Goal: Task Accomplishment & Management: Manage account settings

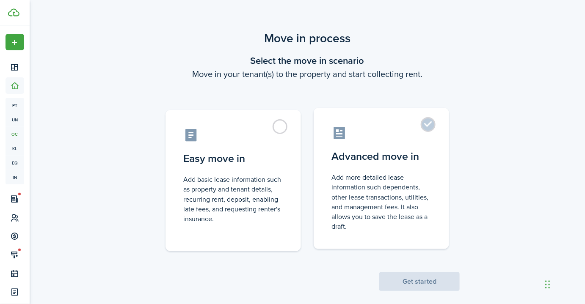
click at [426, 165] on label "Advanced move in Add more detailed lease information such dependents, other lea…" at bounding box center [381, 178] width 135 height 141
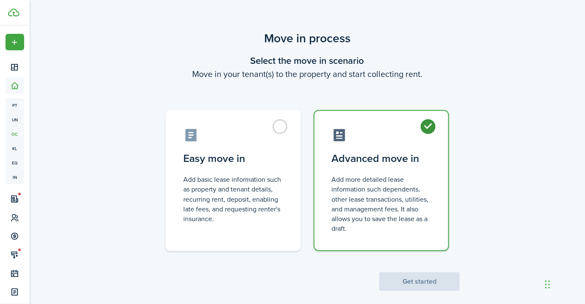
radio input "true"
click at [415, 280] on button "Get started" at bounding box center [419, 282] width 80 height 19
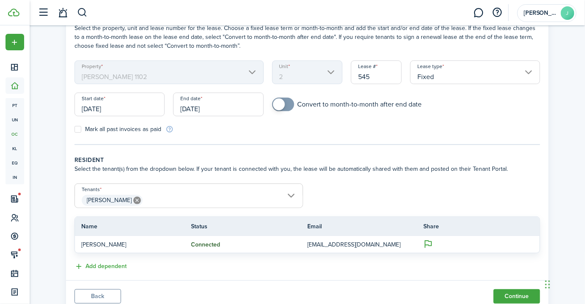
scroll to position [54, 0]
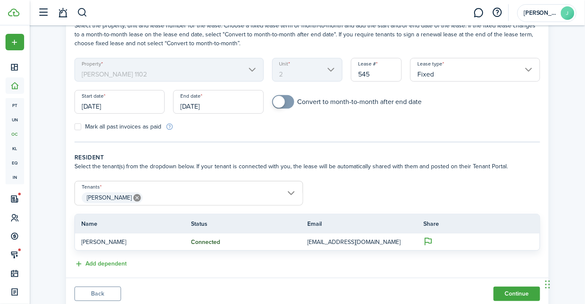
click at [195, 69] on mbsc-scroller "Property [PERSON_NAME] 1102" at bounding box center [168, 70] width 189 height 24
click at [121, 109] on input "[DATE]" at bounding box center [119, 102] width 90 height 24
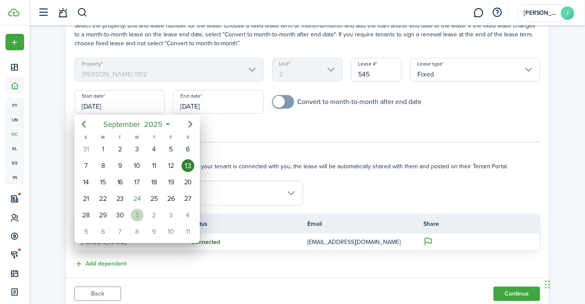
click at [138, 212] on div "1" at bounding box center [137, 215] width 13 height 13
type input "[DATE]"
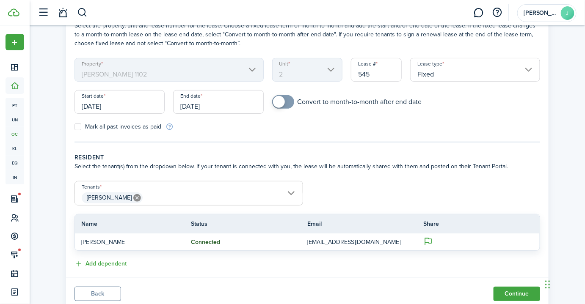
click at [253, 103] on input "[DATE]" at bounding box center [218, 102] width 90 height 24
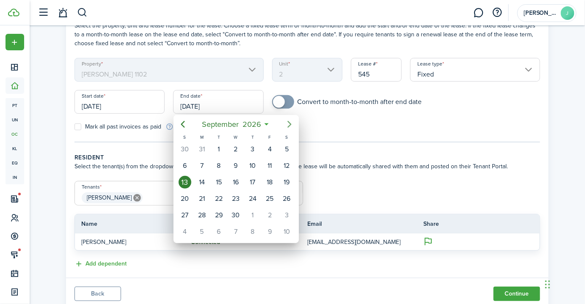
click at [293, 127] on icon "Next page" at bounding box center [289, 124] width 10 height 10
click at [257, 146] on div "1" at bounding box center [252, 149] width 13 height 13
type input "[DATE]"
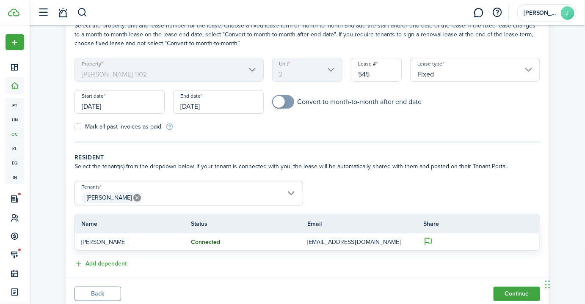
checkbox input "true"
click at [286, 102] on span at bounding box center [283, 102] width 8 height 14
click at [131, 107] on input "[DATE]" at bounding box center [119, 102] width 90 height 24
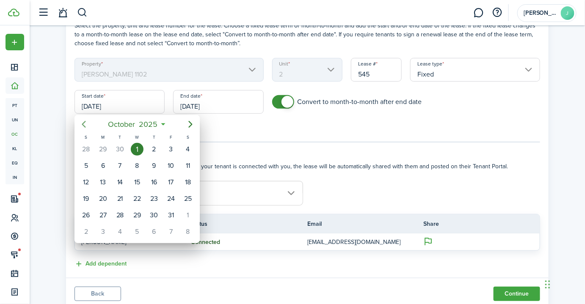
click at [83, 123] on icon "Previous page" at bounding box center [84, 124] width 4 height 7
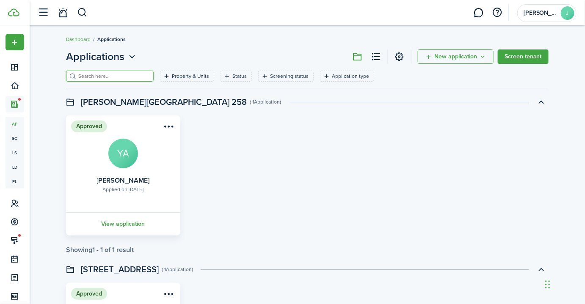
click at [111, 80] on input "search" at bounding box center [113, 76] width 74 height 8
click at [186, 80] on div "Property & Units" at bounding box center [191, 76] width 39 height 8
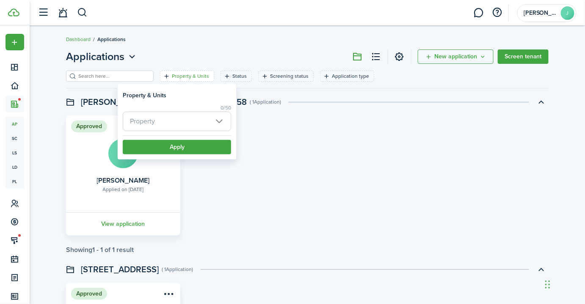
click at [168, 123] on span "Property" at bounding box center [176, 121] width 107 height 19
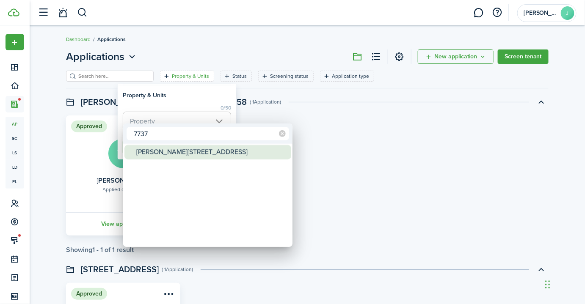
type input "7737"
click at [168, 154] on div "[PERSON_NAME][STREET_ADDRESS]" at bounding box center [211, 152] width 150 height 14
type input "[PERSON_NAME][STREET_ADDRESS]"
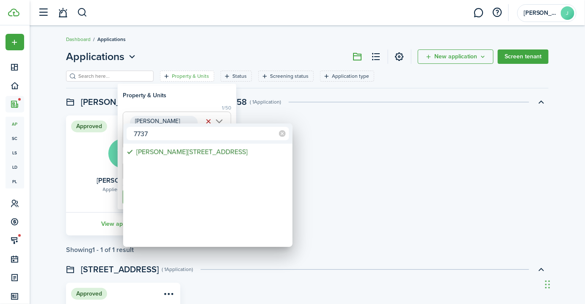
click at [196, 96] on div at bounding box center [292, 152] width 720 height 440
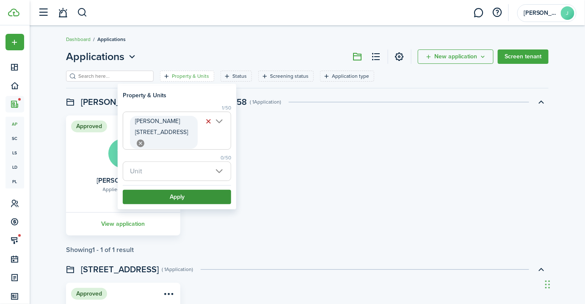
click at [178, 190] on button "Apply" at bounding box center [177, 197] width 108 height 14
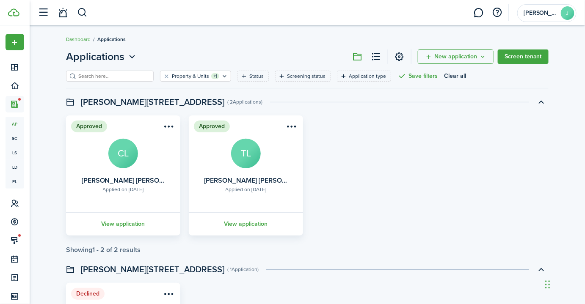
click at [126, 184] on card "Approved Applied on [DATE] [PERSON_NAME] [PERSON_NAME] View application" at bounding box center [123, 176] width 114 height 120
click at [127, 226] on link "View application" at bounding box center [123, 223] width 117 height 23
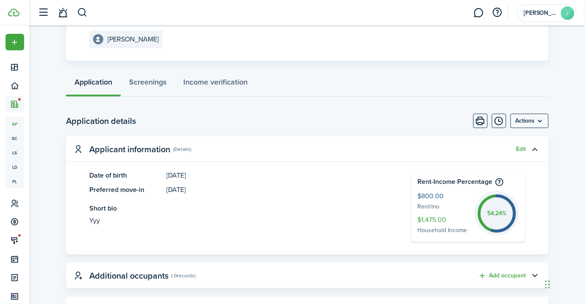
scroll to position [143, 0]
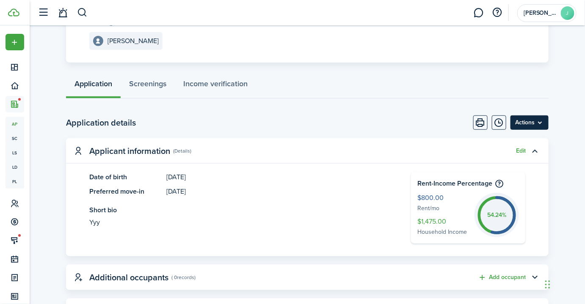
click at [527, 121] on menu-btn "Actions" at bounding box center [529, 123] width 38 height 14
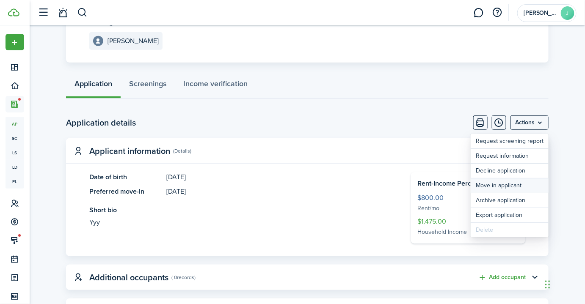
click at [496, 187] on button "Move in applicant" at bounding box center [510, 186] width 78 height 14
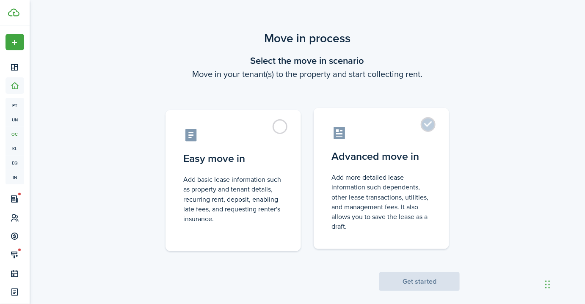
click at [407, 199] on control-radio-card-description "Add more detailed lease information such dependents, other lease transactions, …" at bounding box center [381, 202] width 100 height 59
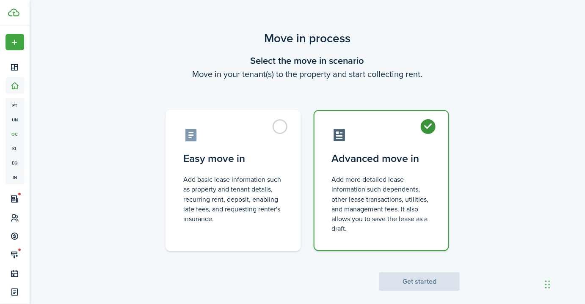
radio input "true"
click at [415, 281] on button "Get started" at bounding box center [419, 282] width 80 height 19
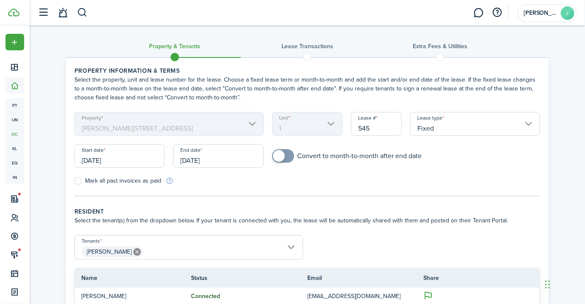
checkbox input "true"
click at [287, 154] on span at bounding box center [283, 156] width 8 height 14
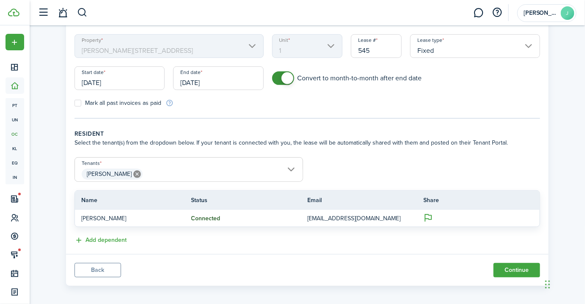
scroll to position [81, 0]
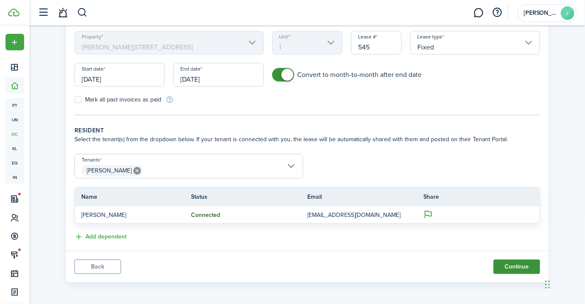
click at [511, 266] on button "Continue" at bounding box center [516, 267] width 47 height 14
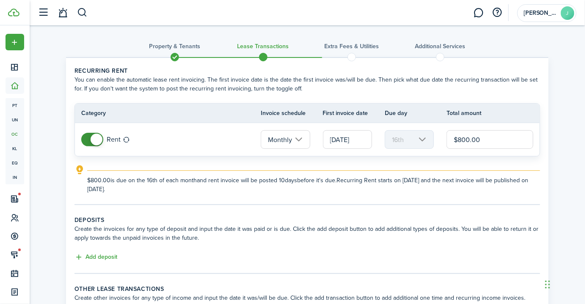
click at [366, 140] on input "[DATE]" at bounding box center [347, 139] width 49 height 19
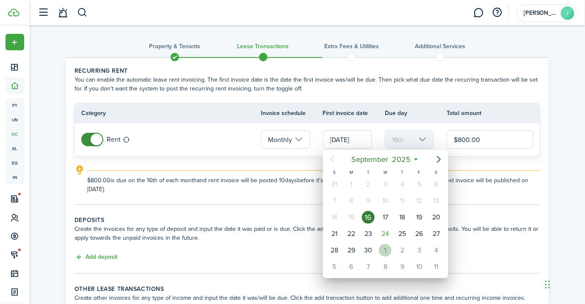
click at [385, 246] on div "1" at bounding box center [385, 250] width 13 height 13
type input "[DATE]"
type input "1st"
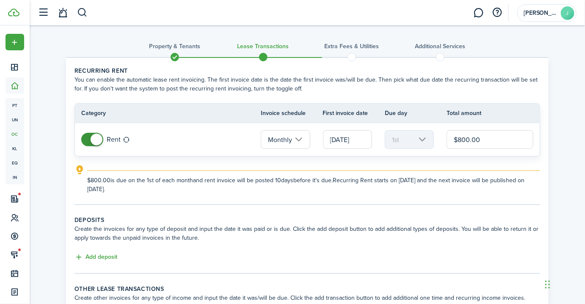
scroll to position [80, 0]
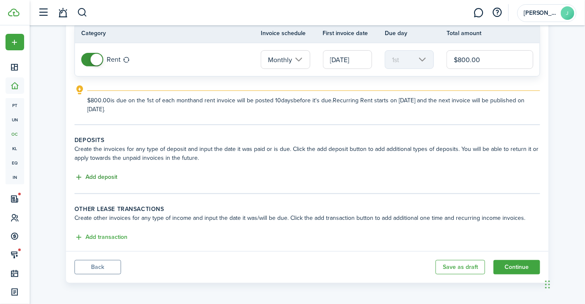
click at [100, 177] on button "Add deposit" at bounding box center [95, 178] width 43 height 10
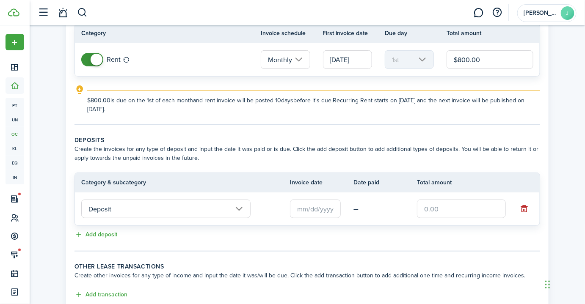
click at [316, 209] on input "text" at bounding box center [315, 209] width 51 height 19
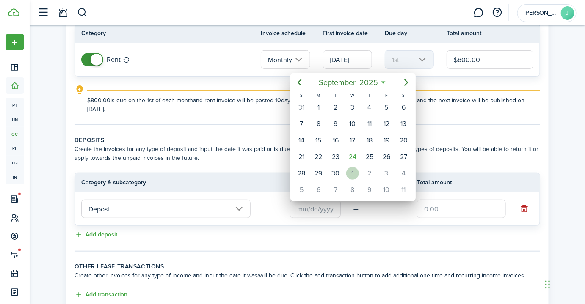
click at [353, 169] on div "1" at bounding box center [352, 173] width 13 height 13
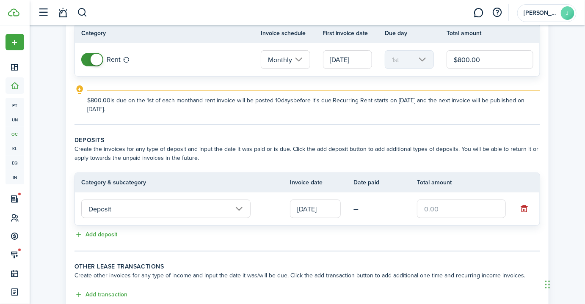
click at [333, 209] on input "[DATE]" at bounding box center [315, 209] width 51 height 19
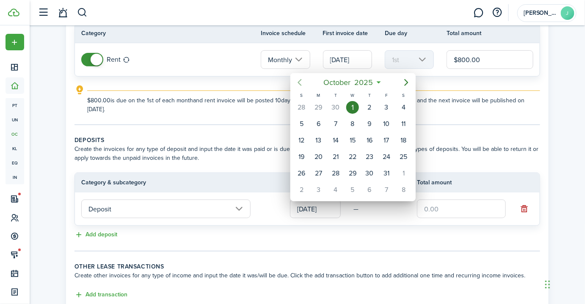
click at [298, 86] on icon "Previous page" at bounding box center [300, 82] width 10 height 10
click at [403, 136] on div "18" at bounding box center [403, 140] width 13 height 13
type input "[DATE]"
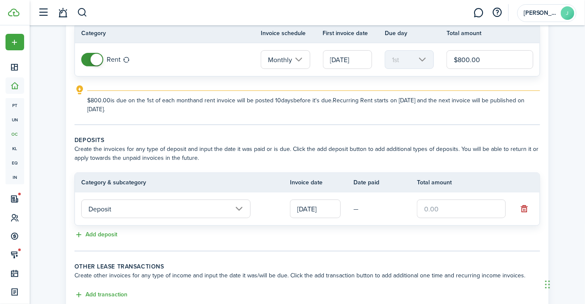
click at [460, 201] on input "text" at bounding box center [461, 209] width 89 height 19
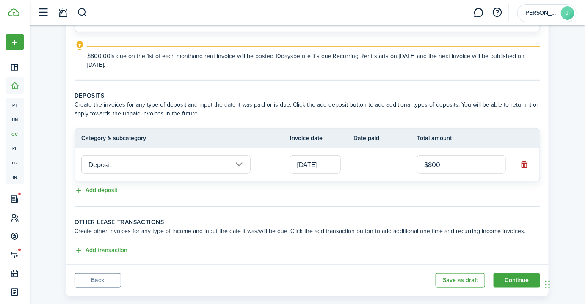
scroll to position [136, 0]
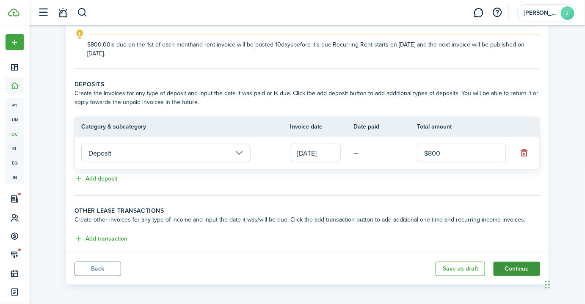
type input "$800.00"
click at [512, 266] on button "Continue" at bounding box center [516, 269] width 47 height 14
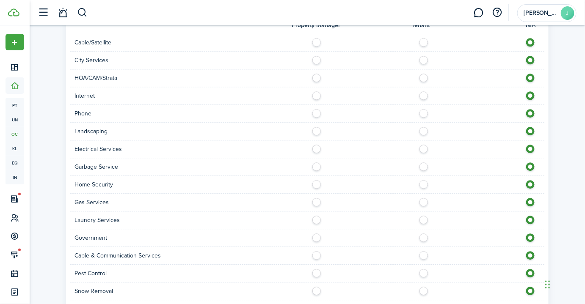
scroll to position [639, 0]
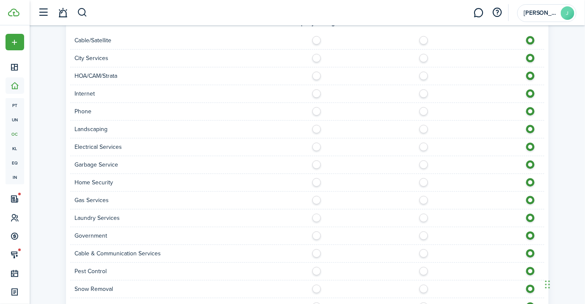
click at [424, 39] on label at bounding box center [425, 38] width 15 height 4
radio input "true"
click at [423, 92] on label at bounding box center [425, 91] width 15 height 4
radio input "true"
click at [424, 114] on div "Phone" at bounding box center [307, 112] width 474 height 18
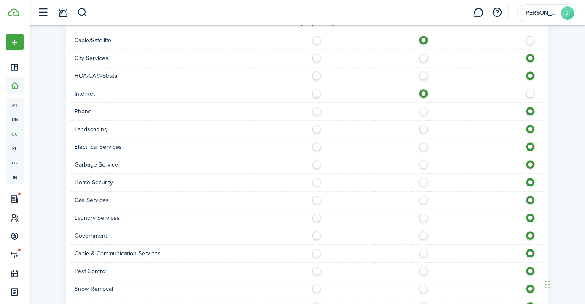
click at [424, 108] on label at bounding box center [425, 109] width 15 height 4
radio input "true"
click at [316, 127] on label at bounding box center [318, 127] width 15 height 4
radio input "true"
click at [423, 146] on label at bounding box center [425, 145] width 15 height 4
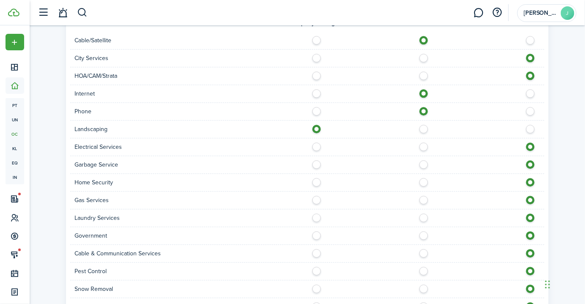
radio input "true"
click at [423, 181] on label at bounding box center [425, 180] width 15 height 4
radio input "true"
click at [423, 200] on label at bounding box center [425, 198] width 15 height 4
radio input "true"
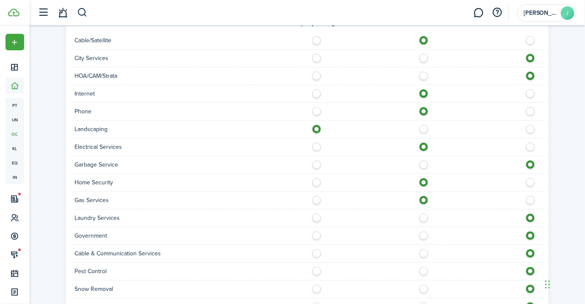
click at [423, 217] on label at bounding box center [425, 216] width 15 height 4
radio input "true"
click at [422, 249] on label at bounding box center [425, 251] width 15 height 4
radio input "true"
click at [311, 269] on div at bounding box center [425, 271] width 237 height 9
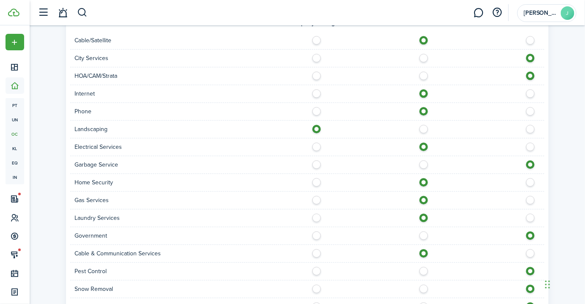
click at [318, 267] on label at bounding box center [318, 269] width 15 height 4
radio input "true"
click at [319, 285] on label at bounding box center [318, 287] width 15 height 4
radio input "true"
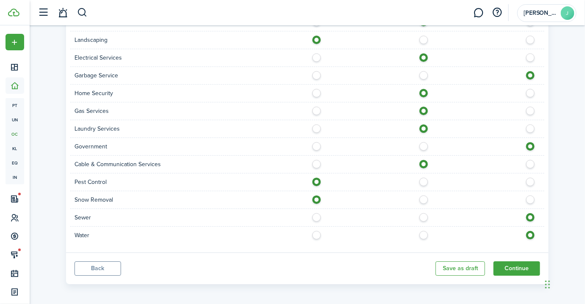
click at [315, 216] on label at bounding box center [318, 215] width 15 height 4
radio input "true"
click at [316, 232] on label at bounding box center [318, 233] width 15 height 4
radio input "true"
click at [514, 266] on button "Continue" at bounding box center [516, 269] width 47 height 14
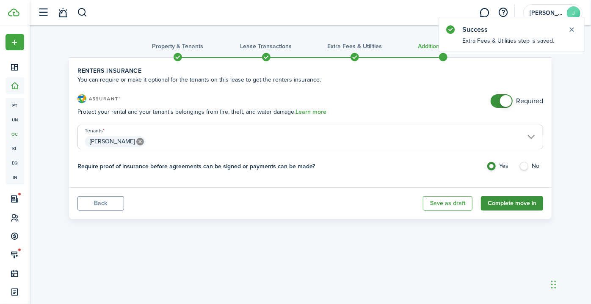
click at [512, 202] on button "Complete move in" at bounding box center [512, 203] width 62 height 14
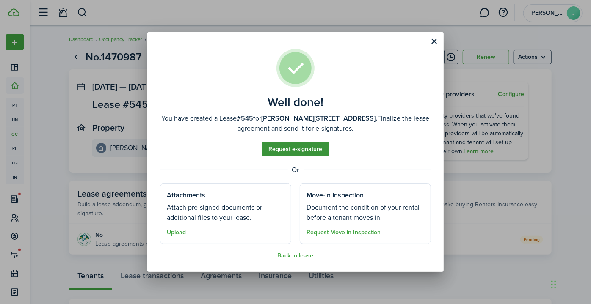
click at [304, 150] on link "Request e-signature" at bounding box center [295, 149] width 67 height 14
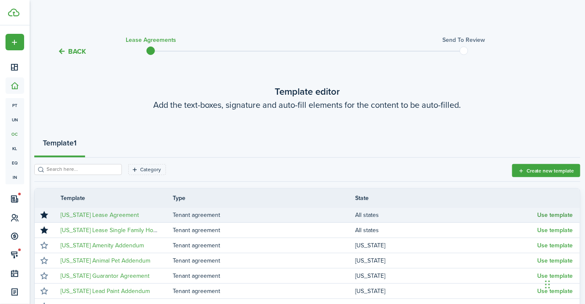
click at [553, 213] on button "Use template" at bounding box center [555, 215] width 36 height 7
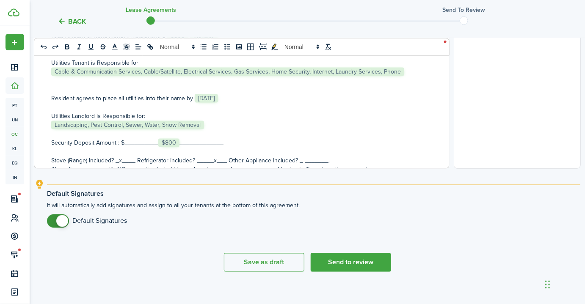
scroll to position [349, 0]
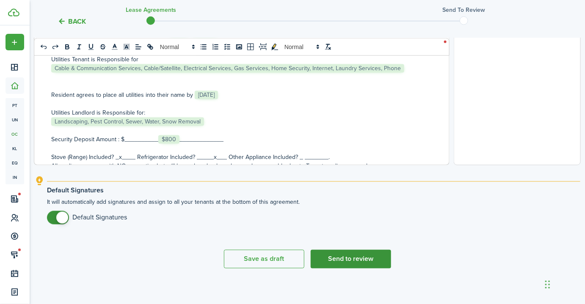
click at [360, 261] on button "Send to review" at bounding box center [351, 259] width 80 height 19
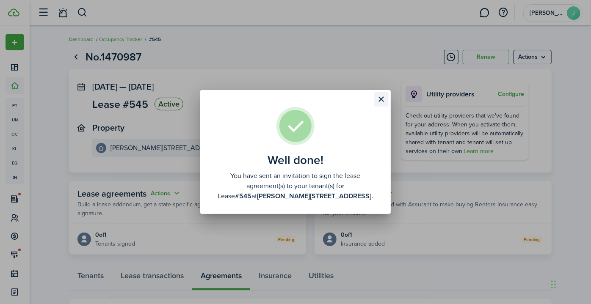
click at [381, 98] on button "Close modal" at bounding box center [381, 99] width 14 height 14
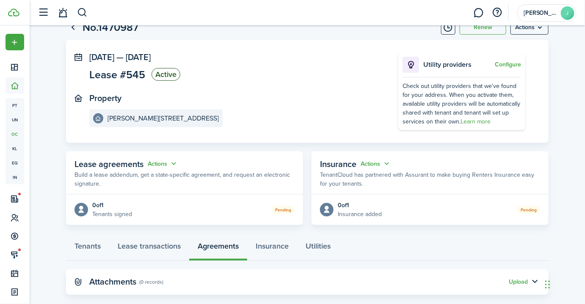
scroll to position [43, 0]
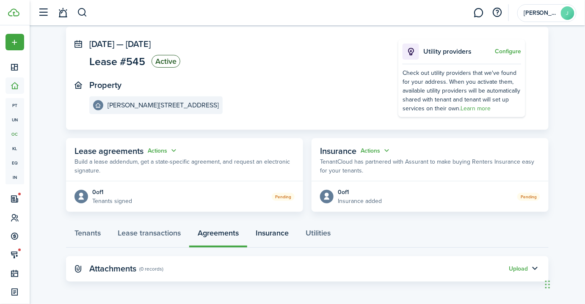
click at [270, 234] on link "Insurance" at bounding box center [272, 235] width 50 height 25
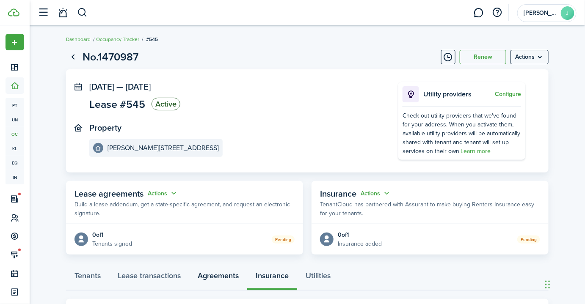
click at [206, 278] on link "Agreements" at bounding box center [218, 277] width 58 height 25
click at [137, 279] on link "Lease transactions" at bounding box center [149, 277] width 80 height 25
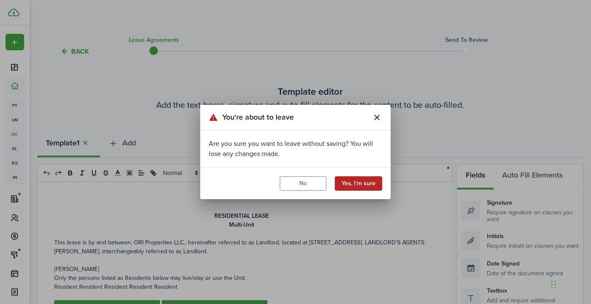
click at [361, 189] on button "Yes, I'm sure" at bounding box center [358, 183] width 47 height 14
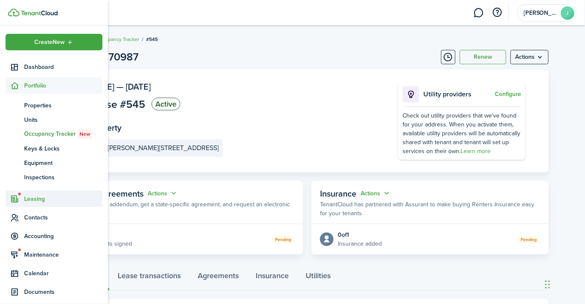
click at [24, 199] on sidebar-link-icon at bounding box center [15, 199] width 19 height 9
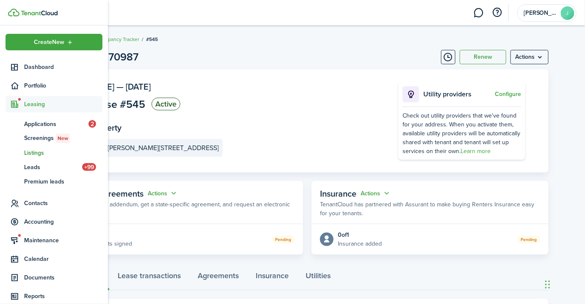
click at [31, 151] on span "Listings" at bounding box center [63, 153] width 78 height 9
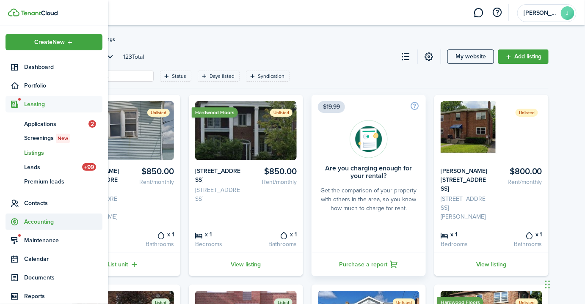
drag, startPoint x: 588, startPoint y: 17, endPoint x: 16, endPoint y: 224, distance: 608.5
click at [16, 224] on icon at bounding box center [15, 222] width 9 height 8
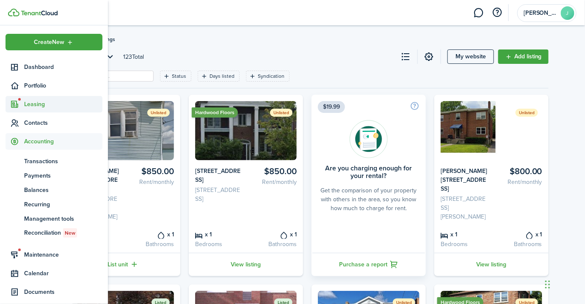
click at [33, 102] on span "Leasing" at bounding box center [63, 104] width 78 height 9
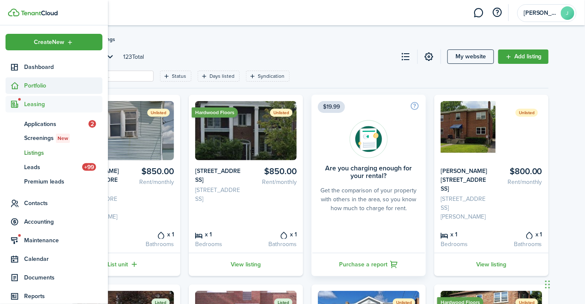
click at [30, 84] on span "Portfolio" at bounding box center [63, 85] width 78 height 9
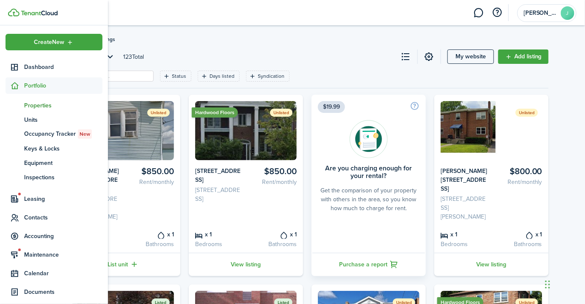
click at [37, 106] on span "Properties" at bounding box center [63, 105] width 78 height 9
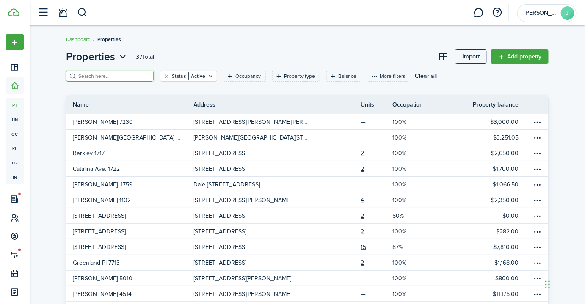
click at [102, 78] on input "search" at bounding box center [113, 76] width 74 height 8
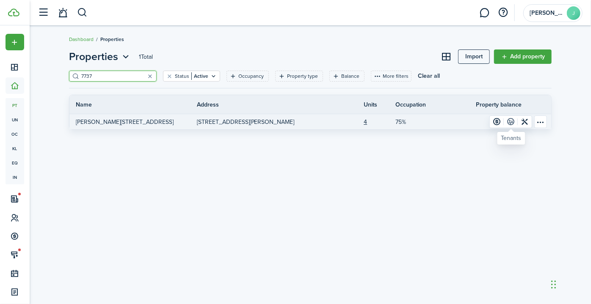
type input "7737"
click at [508, 120] on link at bounding box center [511, 122] width 14 height 12
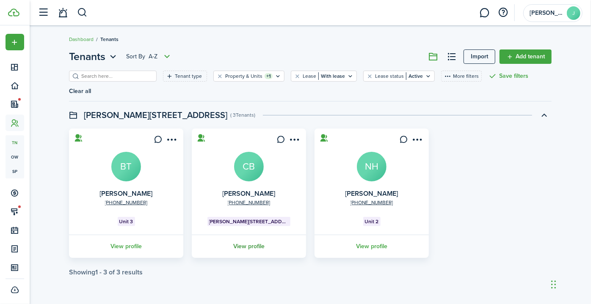
click at [242, 235] on link "View profile" at bounding box center [248, 246] width 117 height 23
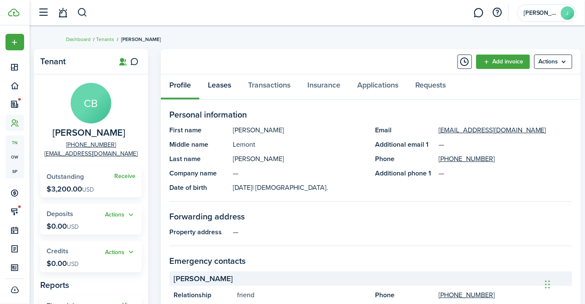
click at [220, 87] on link "Leases" at bounding box center [219, 86] width 40 height 25
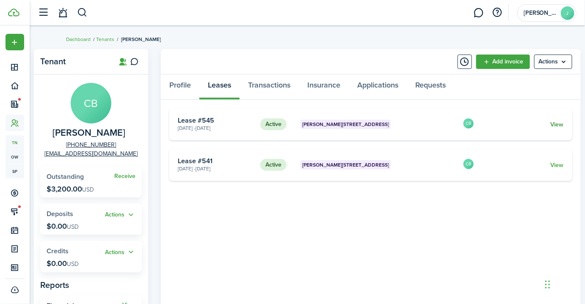
click at [556, 122] on link "View" at bounding box center [557, 124] width 13 height 9
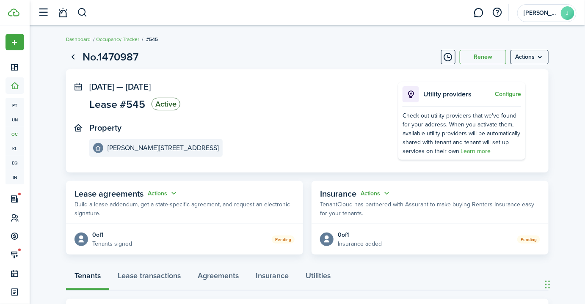
scroll to position [164, 0]
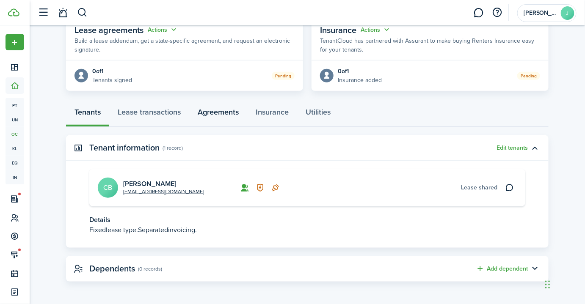
click at [226, 107] on link "Agreements" at bounding box center [218, 114] width 58 height 25
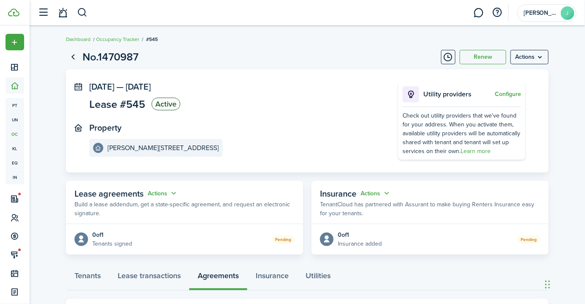
click at [226, 107] on panel-main-section "[DATE] — [DATE] Lease #545 Active" at bounding box center [231, 97] width 284 height 31
click at [73, 55] on link "Go back" at bounding box center [73, 57] width 14 height 14
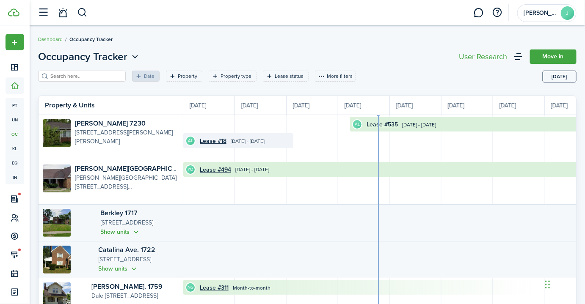
scroll to position [0, 154]
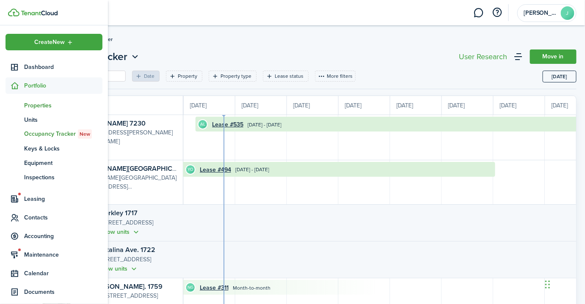
click at [43, 105] on span "Properties" at bounding box center [63, 105] width 78 height 9
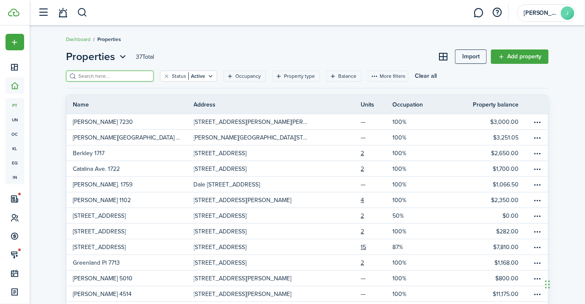
click at [113, 74] on input "search" at bounding box center [113, 76] width 74 height 8
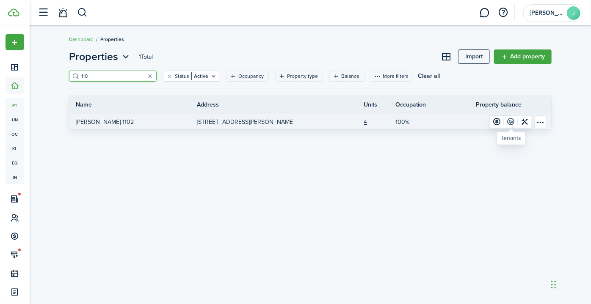
type input "110"
click at [511, 120] on link at bounding box center [511, 122] width 14 height 12
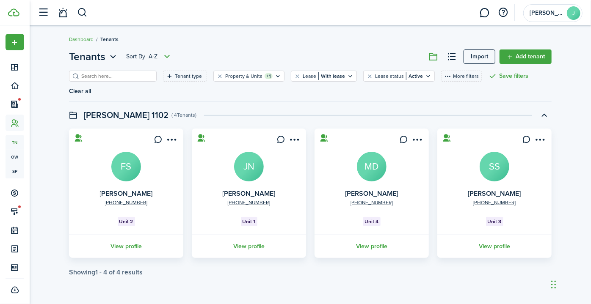
drag, startPoint x: 589, startPoint y: 43, endPoint x: 590, endPoint y: 93, distance: 49.9
click at [63, 15] on link "1" at bounding box center [63, 13] width 16 height 22
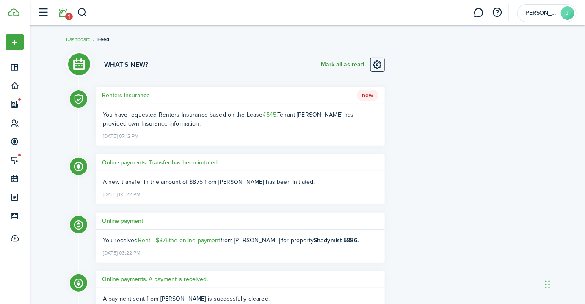
click at [337, 65] on button "Mark all as read" at bounding box center [342, 65] width 43 height 14
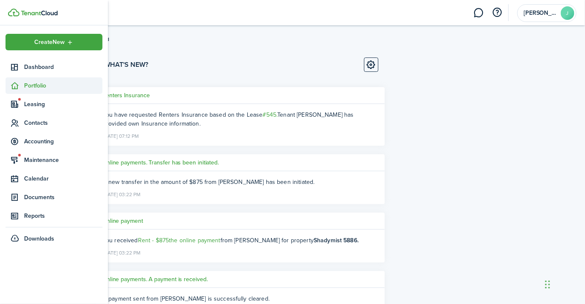
click at [36, 87] on span "Portfolio" at bounding box center [63, 85] width 78 height 9
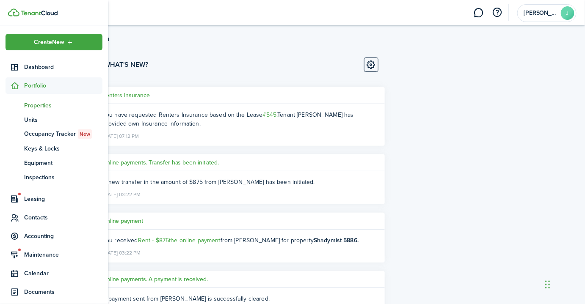
click at [39, 107] on span "Properties" at bounding box center [63, 105] width 78 height 9
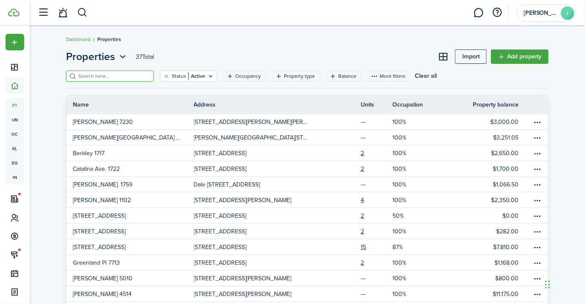
click at [129, 77] on input "search" at bounding box center [113, 76] width 74 height 8
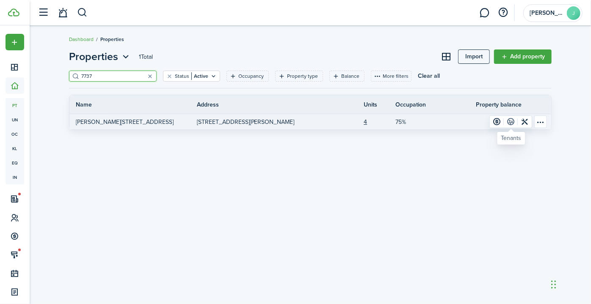
type input "7737"
click at [509, 121] on link at bounding box center [511, 122] width 14 height 12
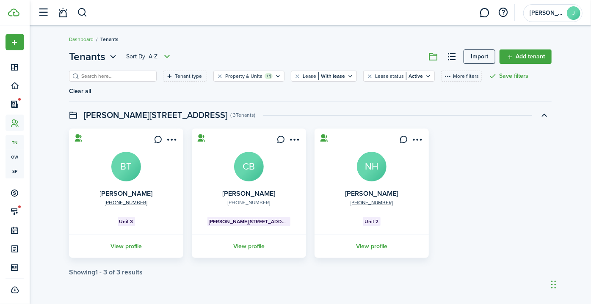
click at [250, 199] on link "[PHONE_NUMBER]" at bounding box center [249, 203] width 43 height 8
click at [243, 235] on link "View profile" at bounding box center [248, 246] width 117 height 23
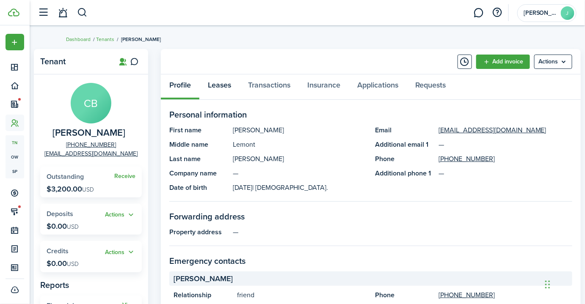
click at [220, 86] on link "Leases" at bounding box center [219, 86] width 40 height 25
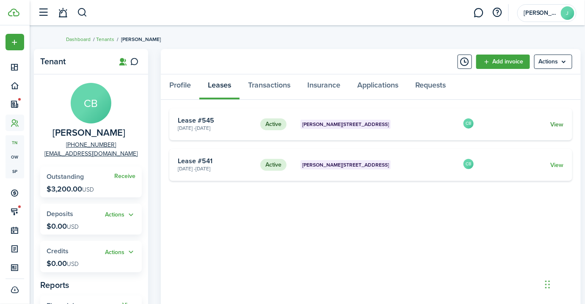
click at [557, 123] on link "View" at bounding box center [557, 124] width 13 height 9
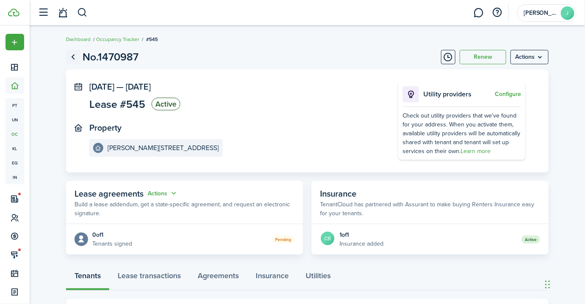
click at [70, 58] on link "Go back" at bounding box center [73, 57] width 14 height 14
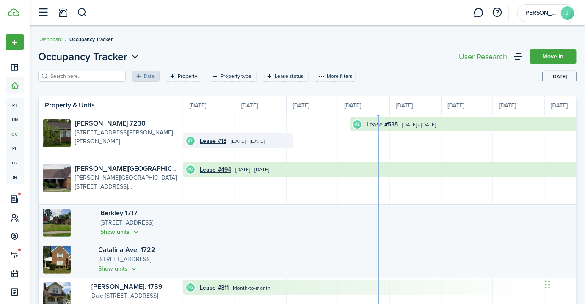
scroll to position [0, 154]
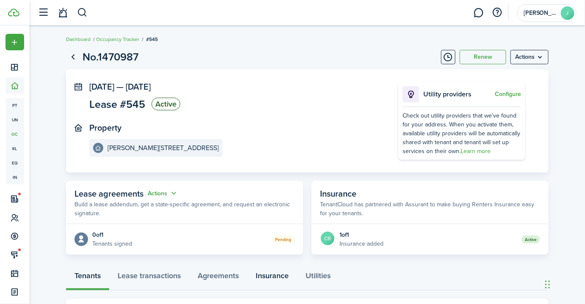
click at [272, 274] on link "Insurance" at bounding box center [272, 277] width 50 height 25
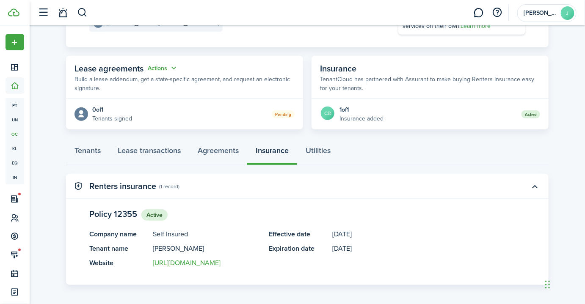
scroll to position [129, 0]
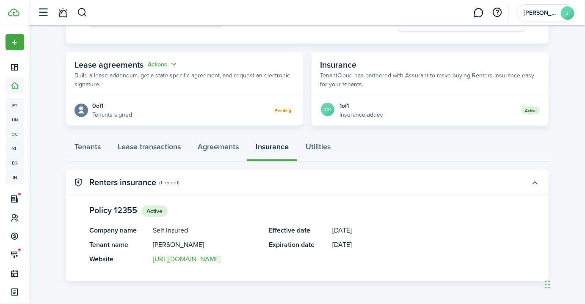
click at [532, 184] on button "button" at bounding box center [535, 183] width 14 height 14
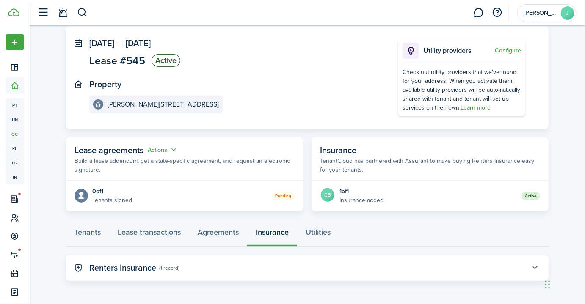
scroll to position [43, 0]
click at [534, 265] on button "button" at bounding box center [535, 269] width 14 height 14
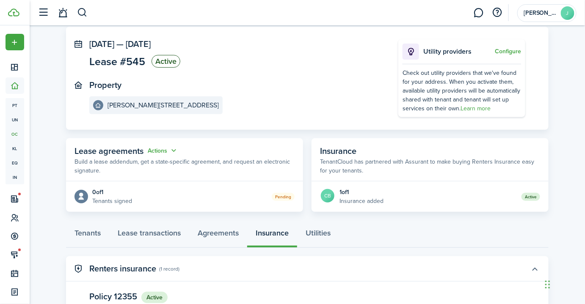
scroll to position [129, 0]
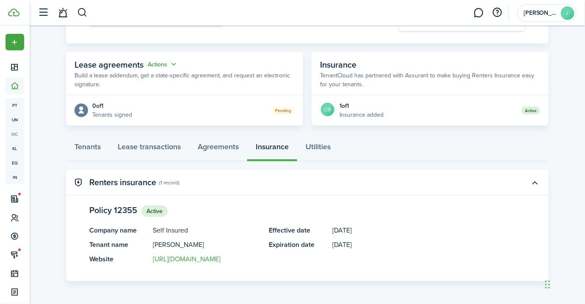
click at [471, 238] on panel-main-list "Effective date [DATE] Expiration date [DATE]" at bounding box center [397, 238] width 256 height 25
click at [217, 150] on link "Agreements" at bounding box center [218, 148] width 58 height 25
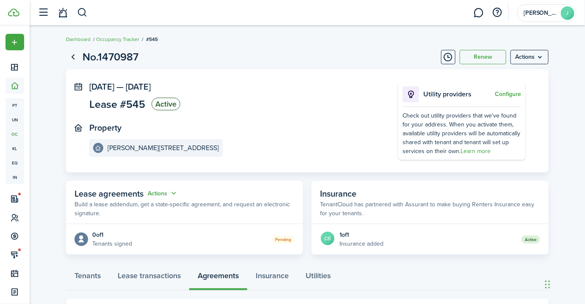
scroll to position [43, 0]
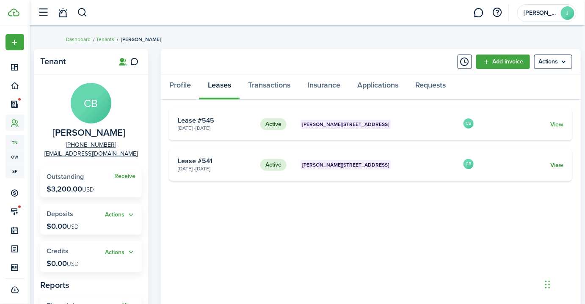
click at [554, 164] on link "View" at bounding box center [557, 165] width 13 height 9
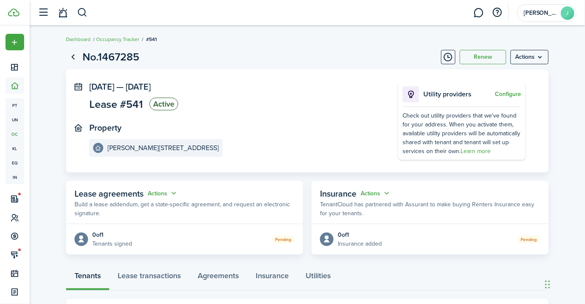
scroll to position [164, 0]
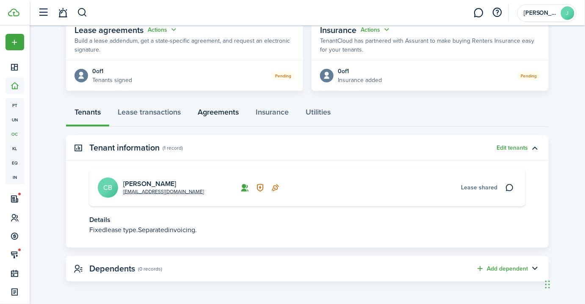
click at [224, 112] on link "Agreements" at bounding box center [218, 114] width 58 height 25
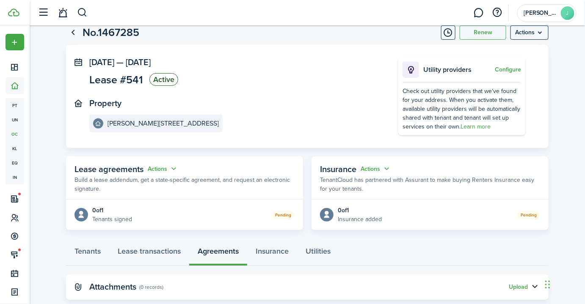
scroll to position [43, 0]
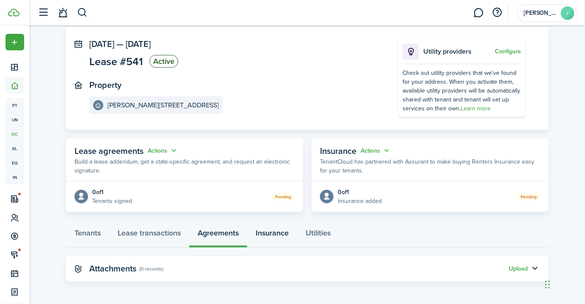
click at [271, 233] on link "Insurance" at bounding box center [272, 235] width 50 height 25
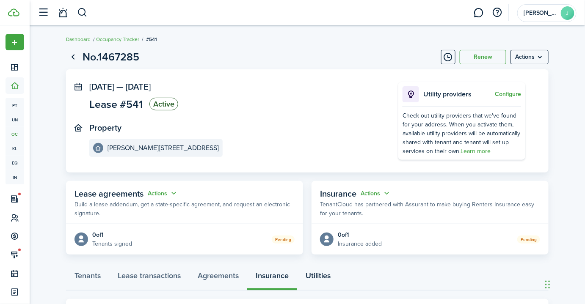
click at [319, 275] on link "Utilities" at bounding box center [318, 277] width 42 height 25
click at [153, 277] on link "Lease transactions" at bounding box center [149, 277] width 80 height 25
click at [82, 275] on link "Tenants" at bounding box center [87, 277] width 43 height 25
click at [201, 209] on p "Build a lease addendum, get a state-specific agreement, and request an electron…" at bounding box center [184, 209] width 220 height 18
click at [525, 60] on menu-btn "Actions" at bounding box center [529, 57] width 38 height 14
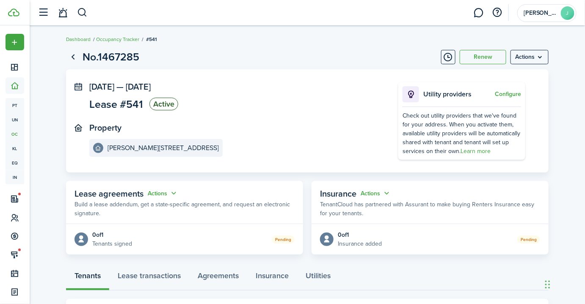
click at [310, 111] on panel-main-section "[DATE] — [DATE] Lease #541 Active" at bounding box center [231, 97] width 284 height 31
click at [526, 56] on menu-btn "Actions" at bounding box center [529, 57] width 38 height 14
click at [490, 119] on button "Delete" at bounding box center [511, 120] width 74 height 14
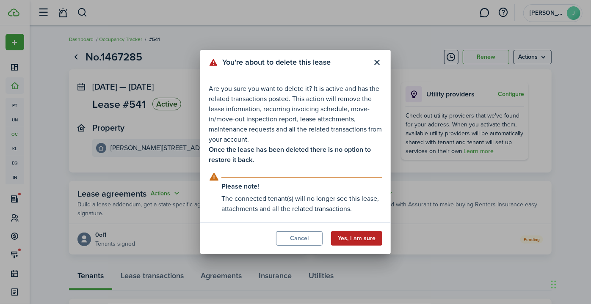
click at [364, 238] on button "Yes, I am sure" at bounding box center [356, 238] width 51 height 14
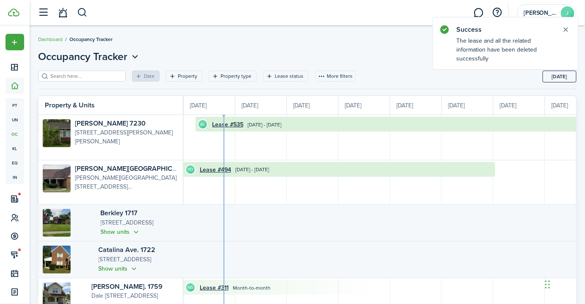
scroll to position [0, 187]
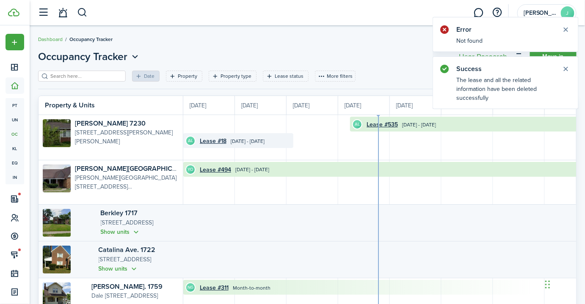
scroll to position [0, 154]
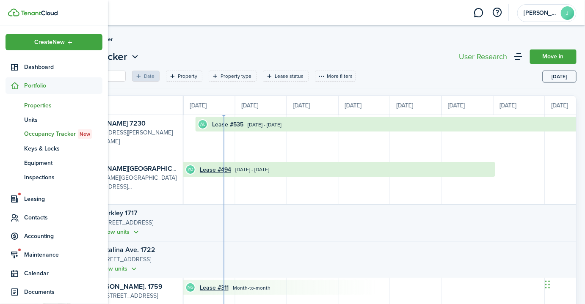
click at [33, 105] on span "Properties" at bounding box center [63, 105] width 78 height 9
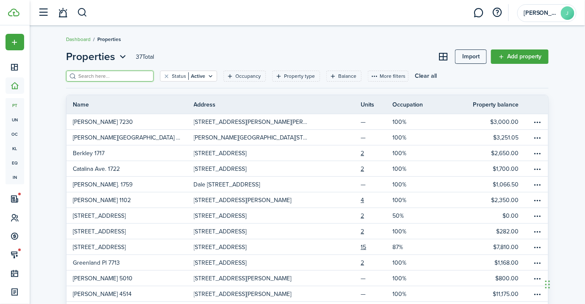
click at [125, 76] on input "search" at bounding box center [113, 76] width 74 height 8
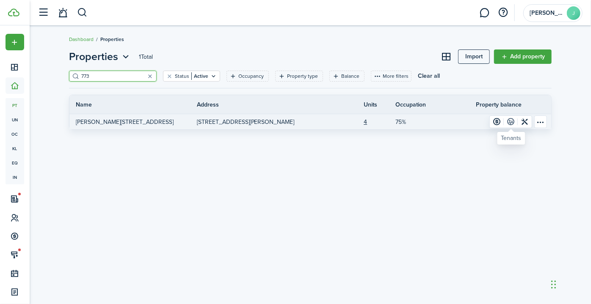
type input "773"
click at [512, 120] on link at bounding box center [511, 122] width 14 height 12
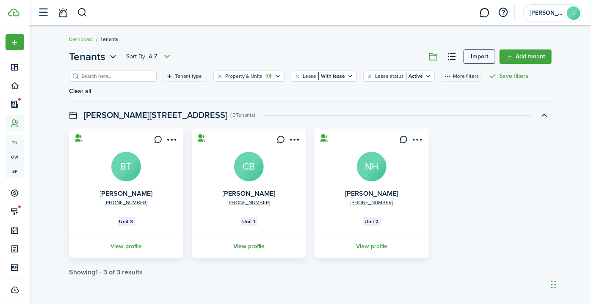
click at [246, 235] on link "View profile" at bounding box center [248, 246] width 117 height 23
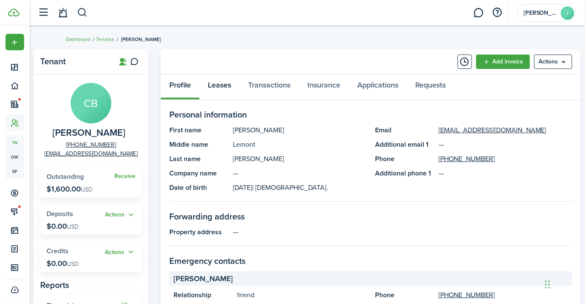
click at [219, 85] on link "Leases" at bounding box center [219, 86] width 40 height 25
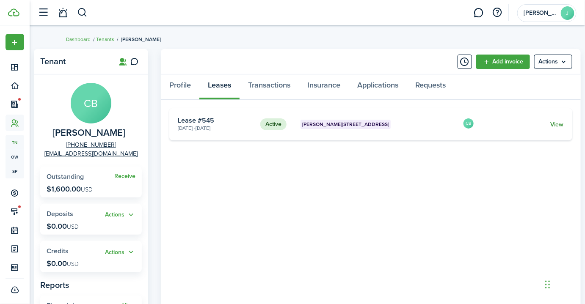
click at [558, 122] on link "View" at bounding box center [557, 124] width 13 height 9
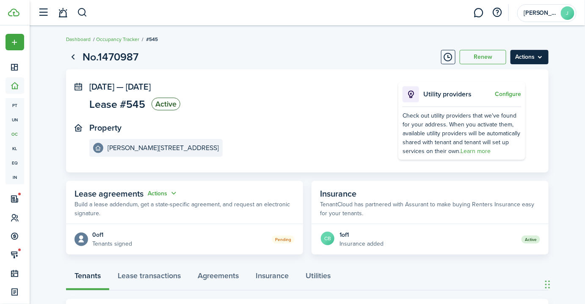
click at [530, 58] on menu-btn "Actions" at bounding box center [529, 57] width 38 height 14
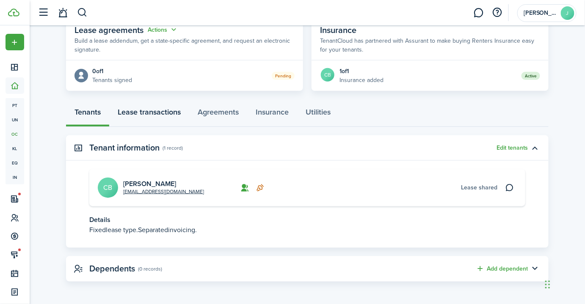
click at [149, 113] on link "Lease transactions" at bounding box center [149, 114] width 80 height 25
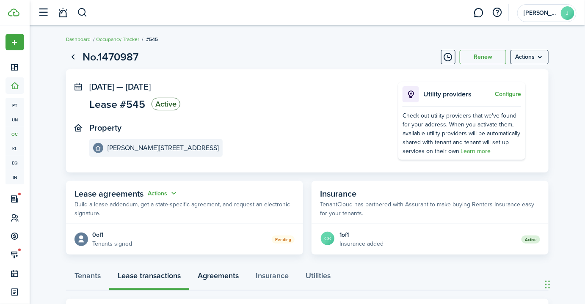
click at [217, 273] on link "Agreements" at bounding box center [218, 277] width 58 height 25
click at [317, 274] on link "Utilities" at bounding box center [318, 277] width 42 height 25
click at [84, 275] on link "Tenants" at bounding box center [87, 277] width 43 height 25
